Goal: Information Seeking & Learning: Find specific fact

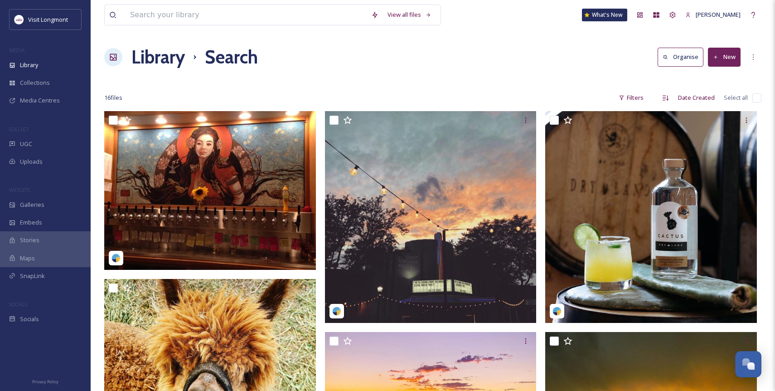
click at [198, 26] on div "View all files What's New [PERSON_NAME]" at bounding box center [432, 15] width 657 height 30
click at [197, 15] on input at bounding box center [246, 15] width 241 height 20
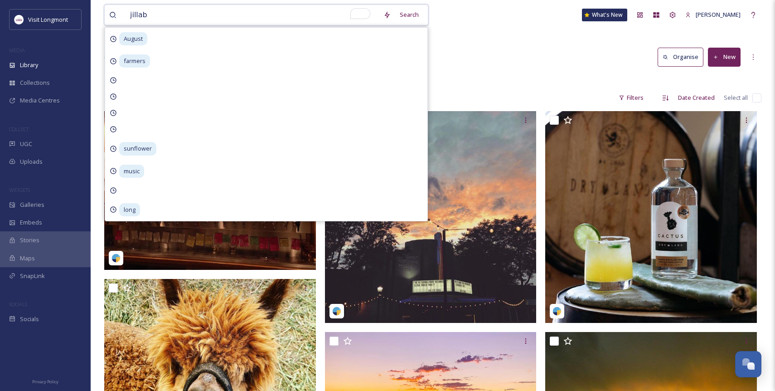
type input "jillaby"
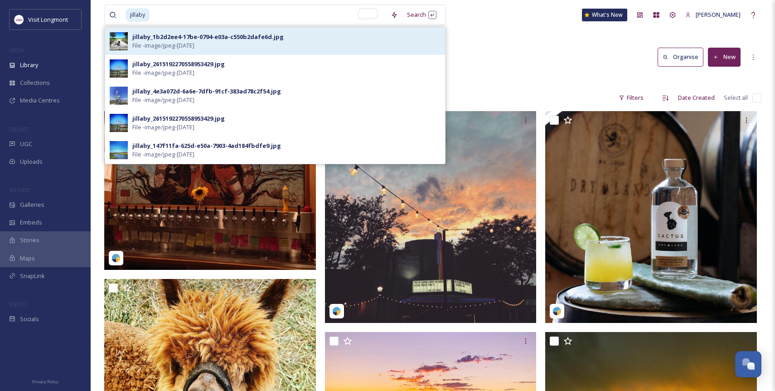
click at [224, 40] on div "jillaby_1b2d2ee4-17be-0794-e03a-c550b2dafe6d.jpg" at bounding box center [207, 37] width 151 height 9
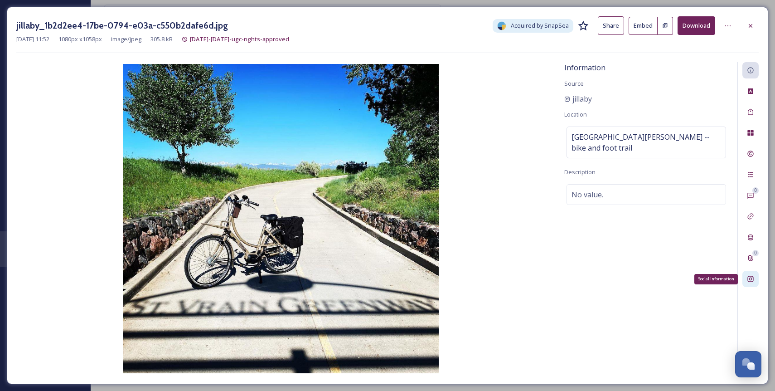
click at [754, 276] on icon at bounding box center [750, 278] width 7 height 7
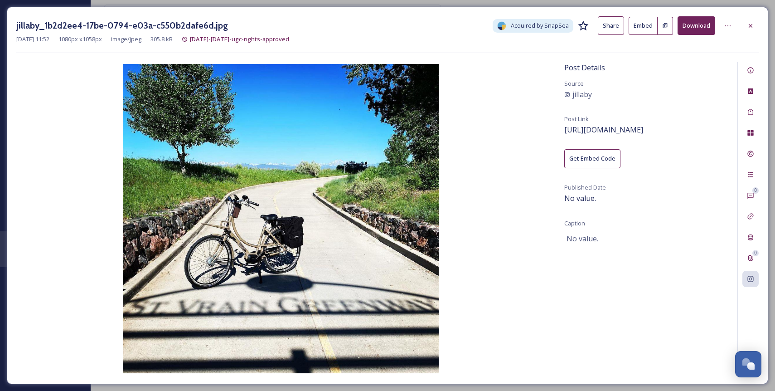
click at [639, 122] on div "Post Details Source jillaby Post Link https://www.instagram.com/p/CP8ejJVA2FO/ …" at bounding box center [646, 216] width 182 height 309
click at [626, 125] on span "https://www.instagram.com/p/CP8ejJVA2FO/" at bounding box center [603, 130] width 79 height 10
click at [587, 92] on span "jillaby" at bounding box center [582, 94] width 19 height 11
click at [634, 127] on span "https://www.instagram.com/p/CP8ejJVA2FO/" at bounding box center [603, 130] width 79 height 10
click at [583, 95] on span "jillaby" at bounding box center [582, 94] width 19 height 11
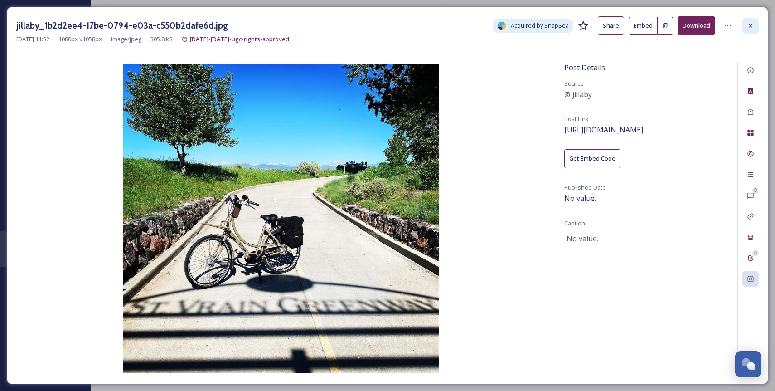
click at [754, 24] on div at bounding box center [751, 26] width 16 height 16
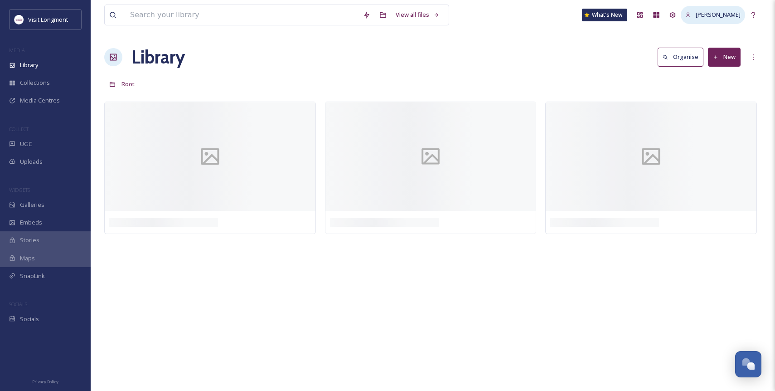
click at [738, 14] on span "[PERSON_NAME]" at bounding box center [718, 14] width 45 height 8
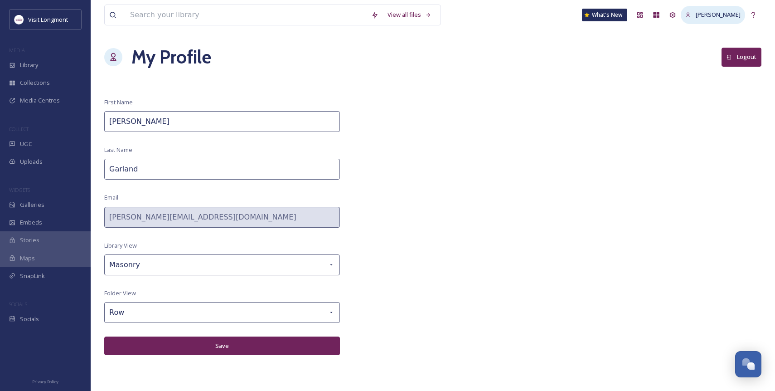
click at [701, 13] on span "[PERSON_NAME]" at bounding box center [718, 14] width 45 height 8
click at [676, 18] on icon at bounding box center [672, 14] width 7 height 7
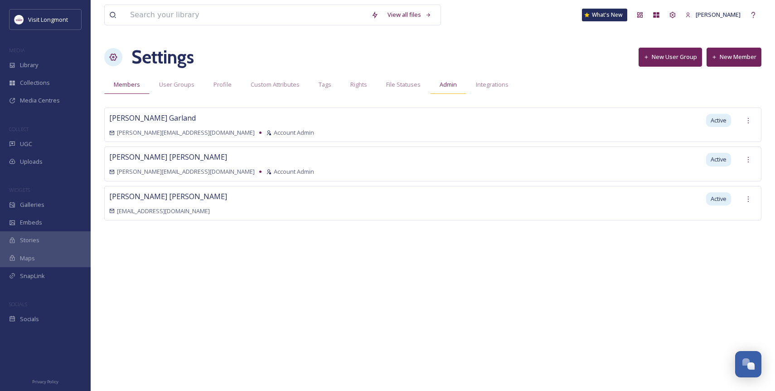
click at [446, 82] on span "Admin" at bounding box center [448, 84] width 17 height 9
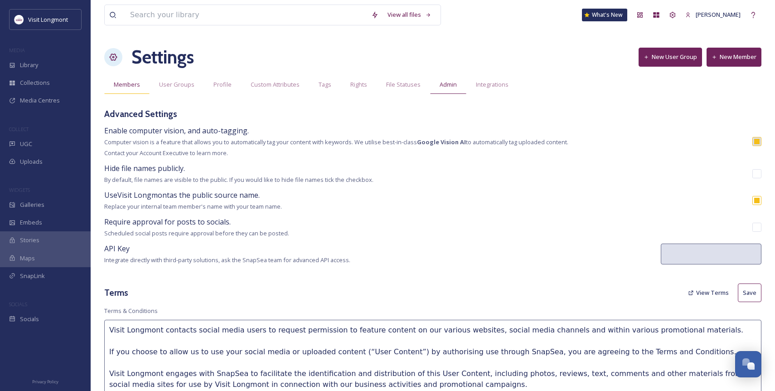
click at [130, 83] on span "Members" at bounding box center [127, 84] width 26 height 9
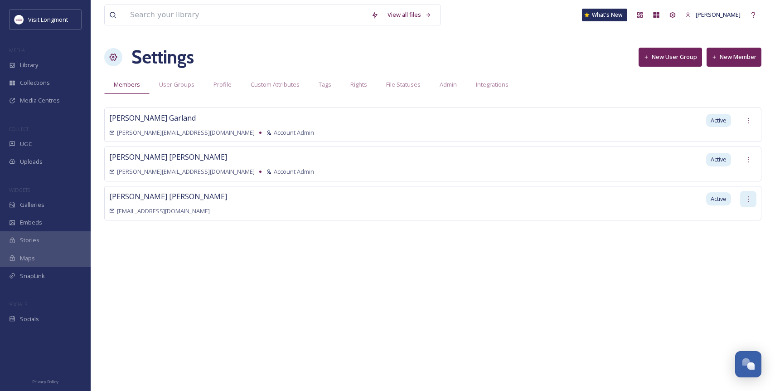
click at [748, 197] on icon at bounding box center [748, 198] width 7 height 7
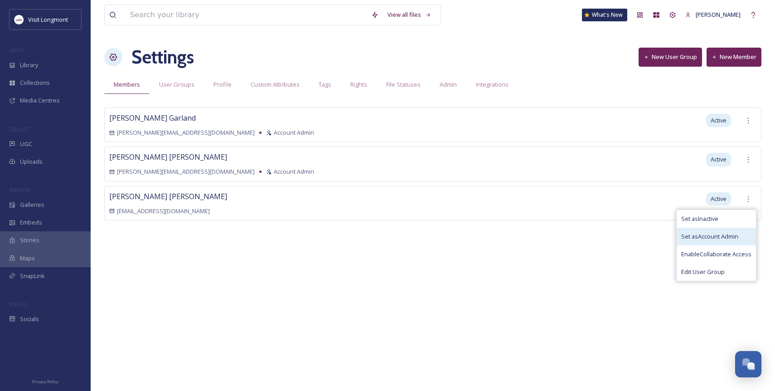
click at [699, 238] on span "Set as Account Admin" at bounding box center [709, 236] width 57 height 9
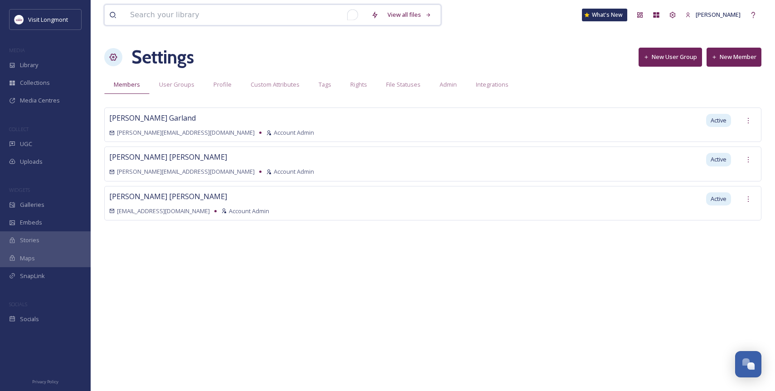
click at [155, 19] on input "To enrich screen reader interactions, please activate Accessibility in Grammarl…" at bounding box center [246, 15] width 241 height 20
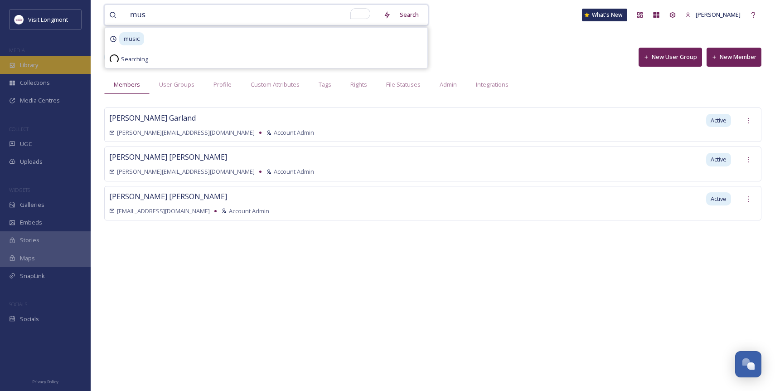
type input "mus"
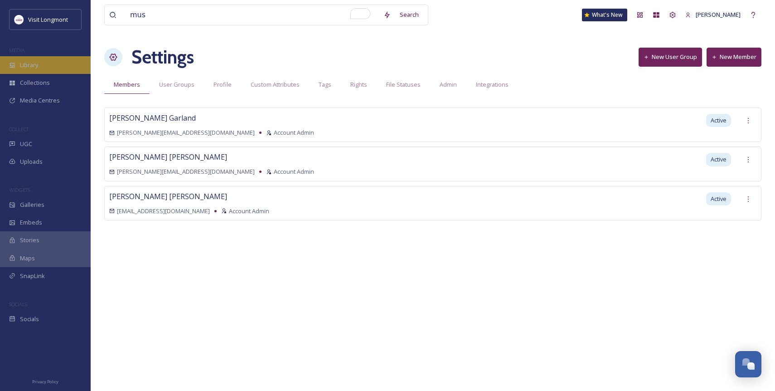
click at [40, 62] on div "Library" at bounding box center [45, 65] width 91 height 18
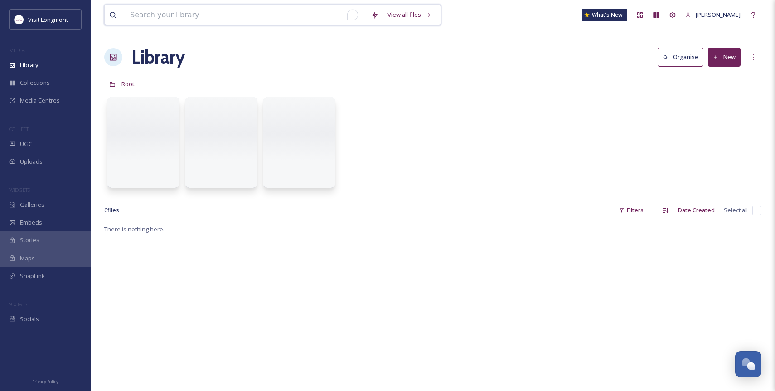
click at [214, 15] on input "To enrich screen reader interactions, please activate Accessibility in Grammarl…" at bounding box center [246, 15] width 241 height 20
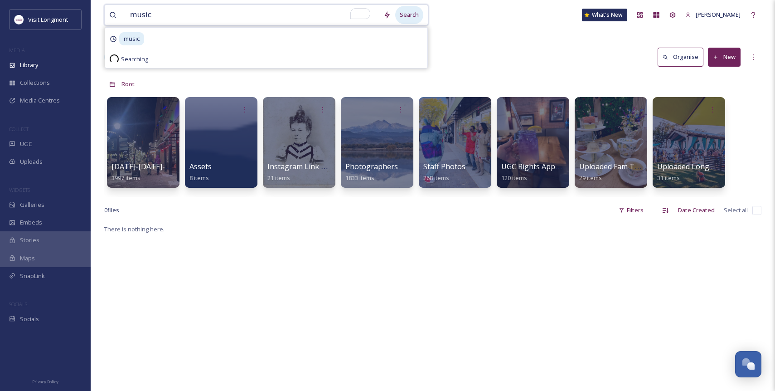
type input "music"
click at [404, 16] on div "Search" at bounding box center [409, 15] width 28 height 18
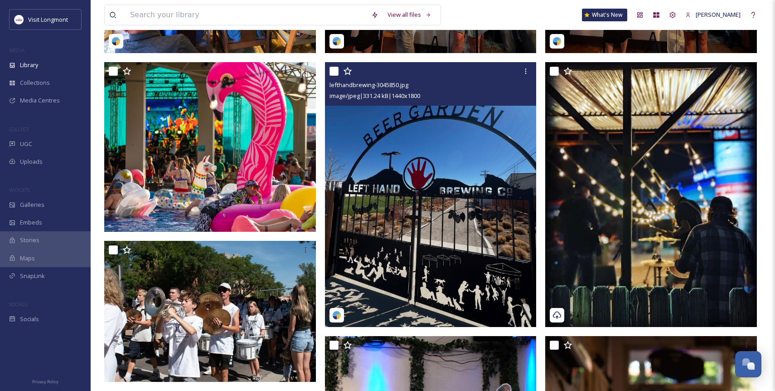
scroll to position [217, 0]
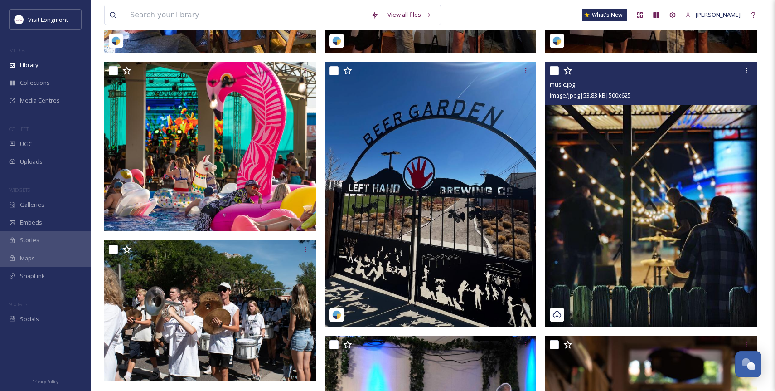
click at [677, 168] on img at bounding box center [651, 194] width 212 height 265
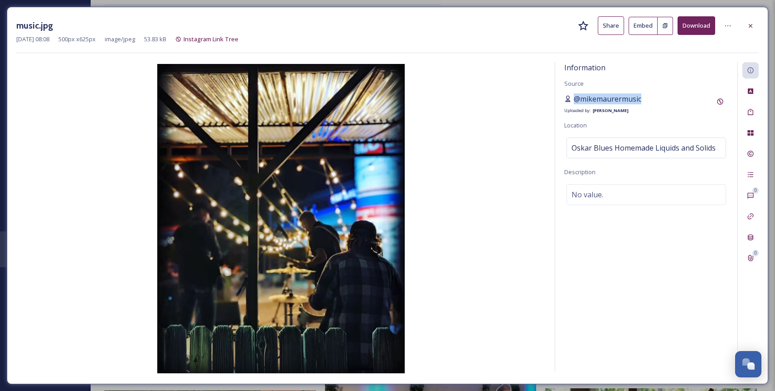
drag, startPoint x: 645, startPoint y: 95, endPoint x: 574, endPoint y: 97, distance: 70.8
click at [574, 97] on div "@mikemaurermusic Uploaded by: Kristen Garland" at bounding box center [646, 104] width 164 height 22
copy span "@mikemaurermusic"
